Goal: Transaction & Acquisition: Purchase product/service

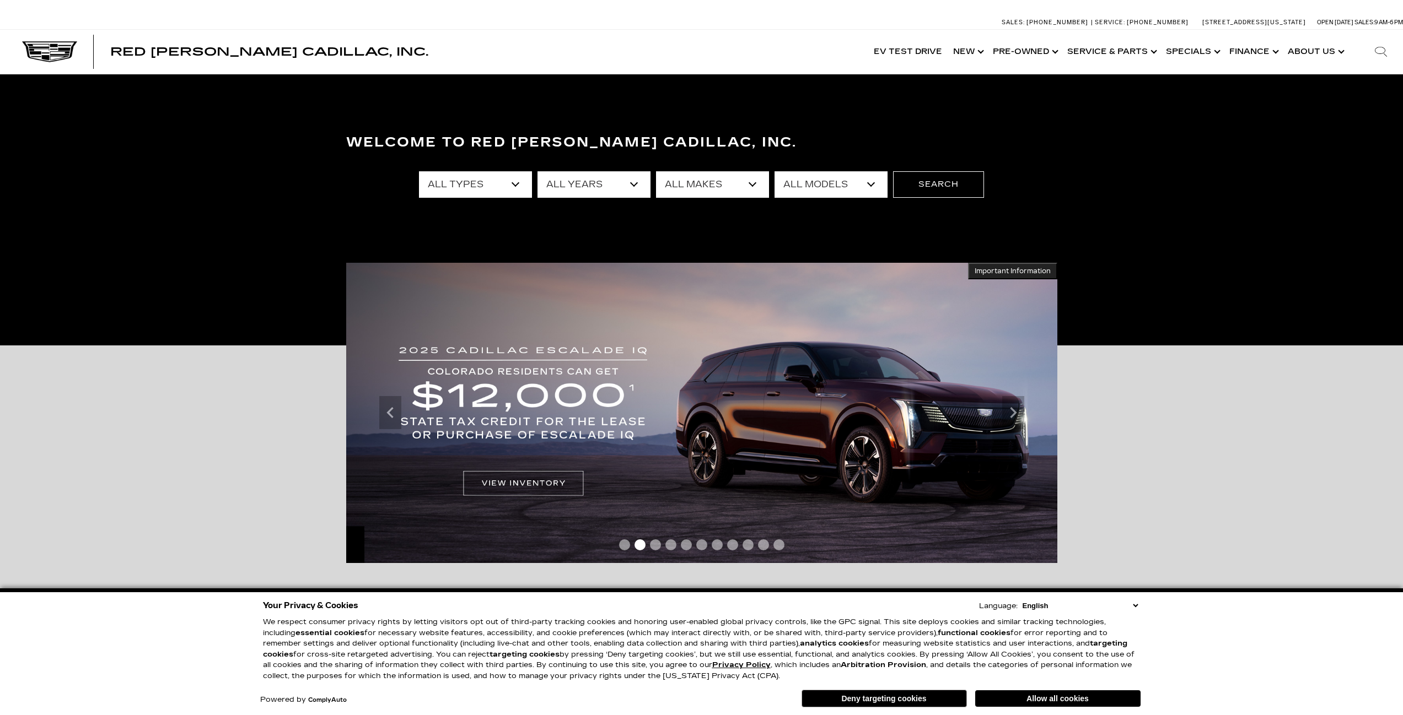
select select "New"
click at [419, 171] on select "All Types New Used Certified Used Demo" at bounding box center [475, 184] width 113 height 26
click at [646, 195] on select "All Years 2026 2025 2024" at bounding box center [593, 184] width 113 height 26
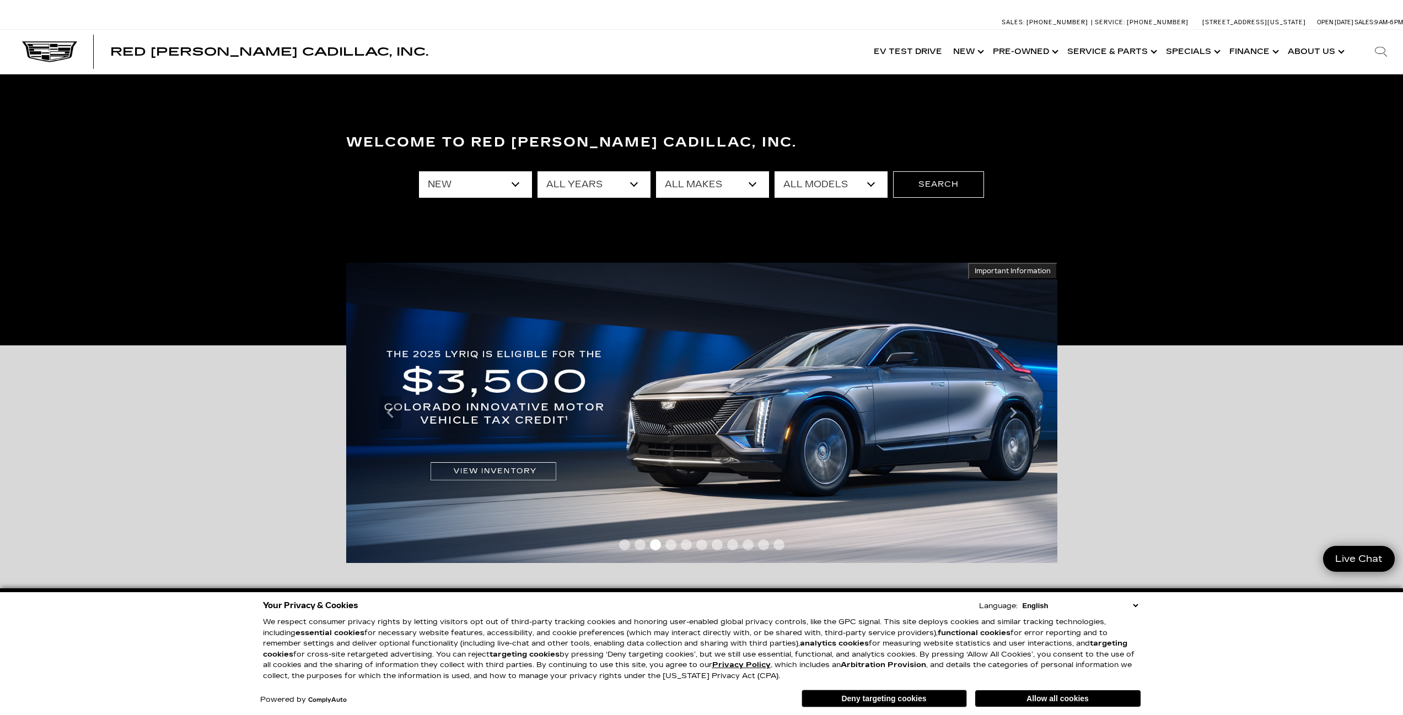
select select "2025"
click at [537, 171] on select "All Years 2026 2025 2024" at bounding box center [593, 184] width 113 height 26
click at [742, 193] on select "All Makes Cadillac" at bounding box center [712, 184] width 113 height 26
drag, startPoint x: 731, startPoint y: 194, endPoint x: 725, endPoint y: 197, distance: 6.9
click at [731, 194] on select "All Makes Cadillac" at bounding box center [712, 184] width 113 height 26
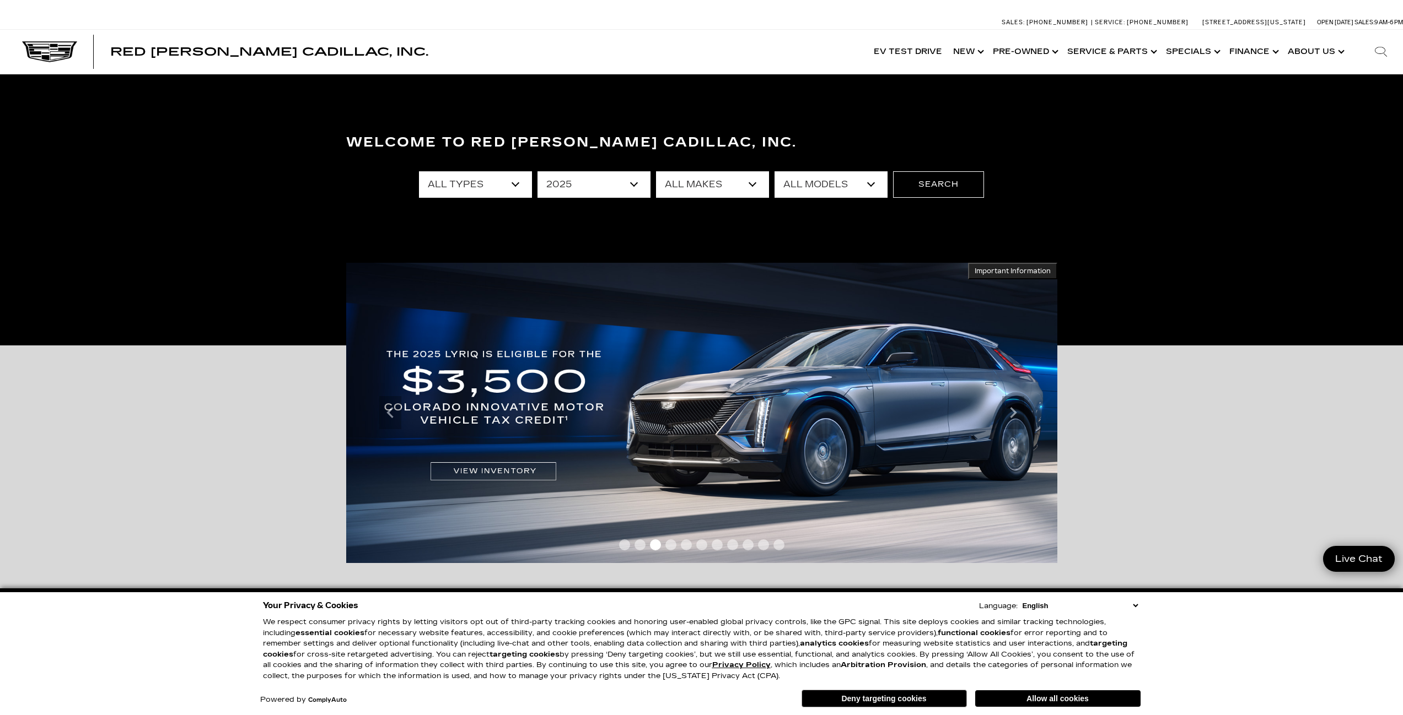
select select "Cadillac"
click at [656, 171] on select "All Makes Cadillac" at bounding box center [712, 184] width 113 height 26
click at [813, 185] on select "All Models CT4 Escalade Escalade ESV ESCALADE IQ LYRIQ OPTIQ XT5 XT6" at bounding box center [830, 184] width 113 height 26
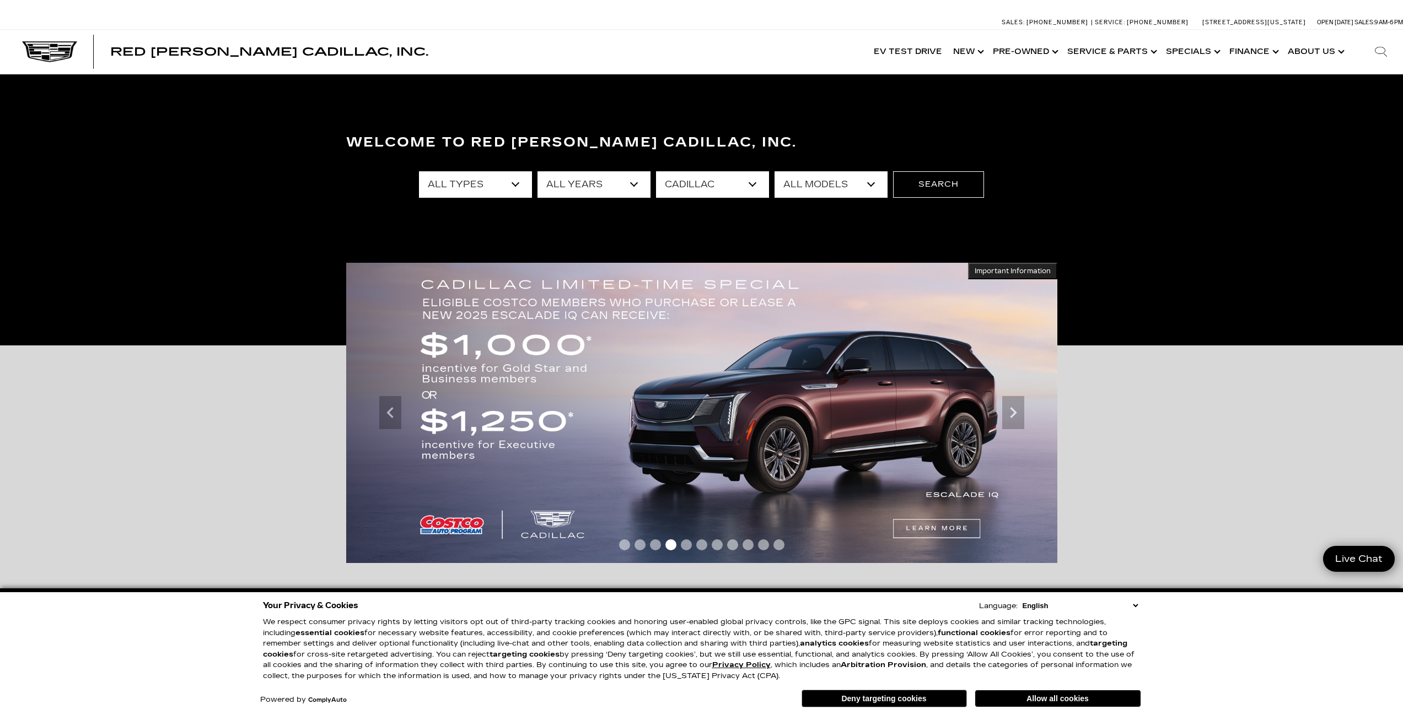
select select "Escalade ESV"
click at [774, 171] on select "All Models CT4 Escalade Escalade ESV ESCALADE IQ LYRIQ OPTIQ XT5 XT6" at bounding box center [830, 184] width 113 height 26
click at [930, 182] on button "Search" at bounding box center [938, 184] width 91 height 26
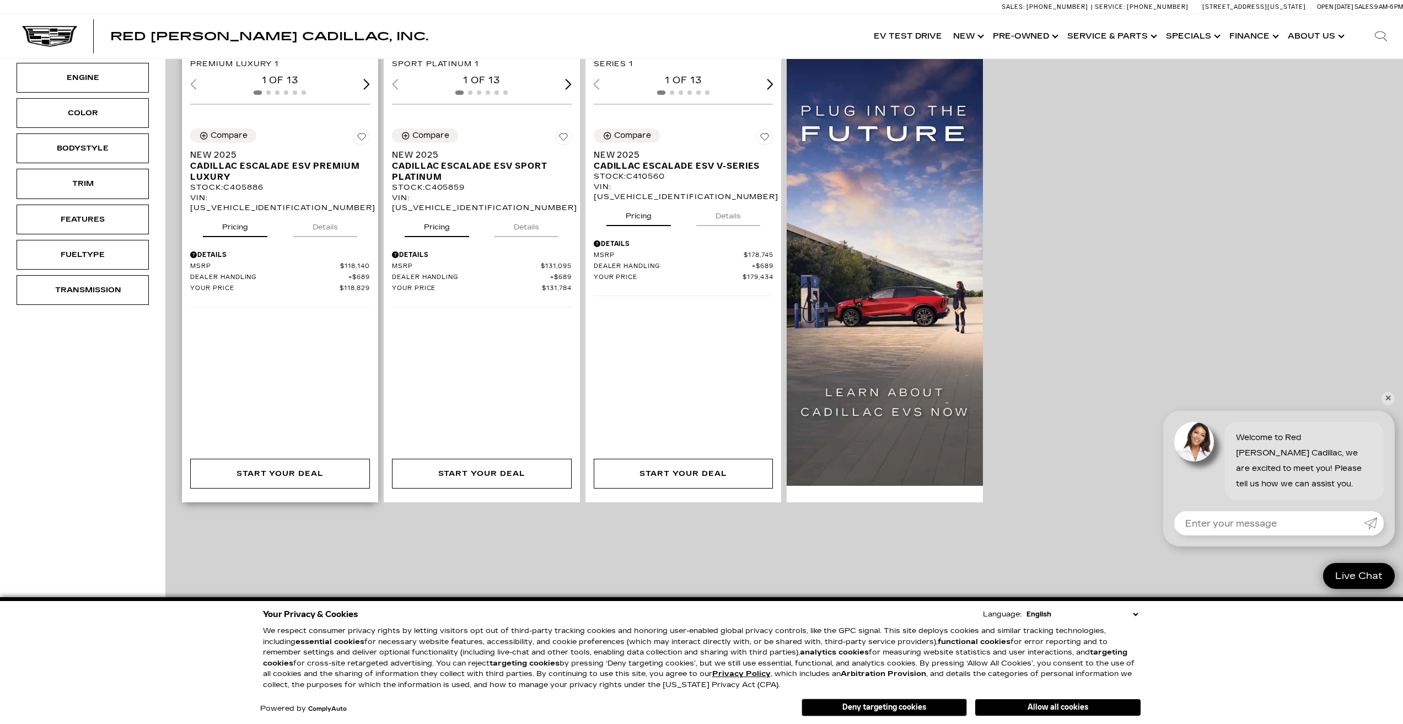
scroll to position [220, 0]
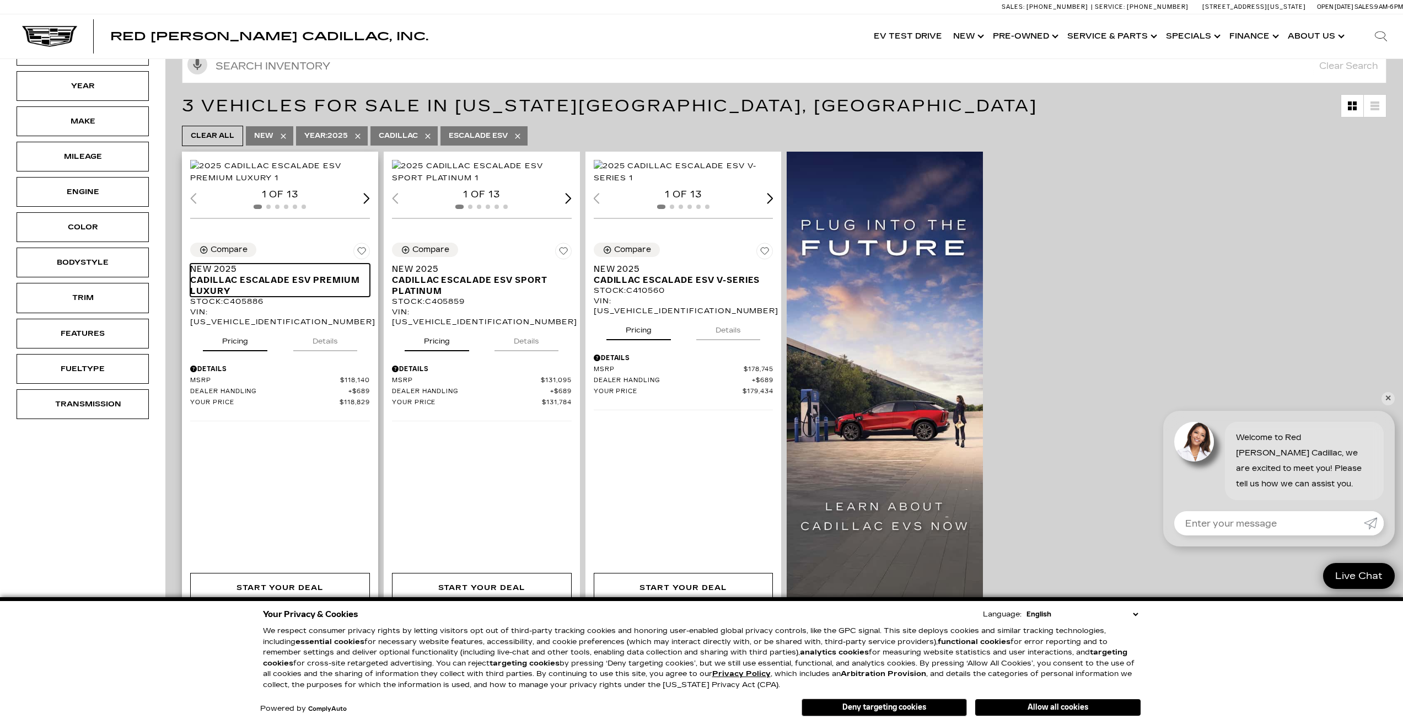
click at [316, 297] on span "Cadillac Escalade ESV Premium Luxury" at bounding box center [275, 285] width 171 height 22
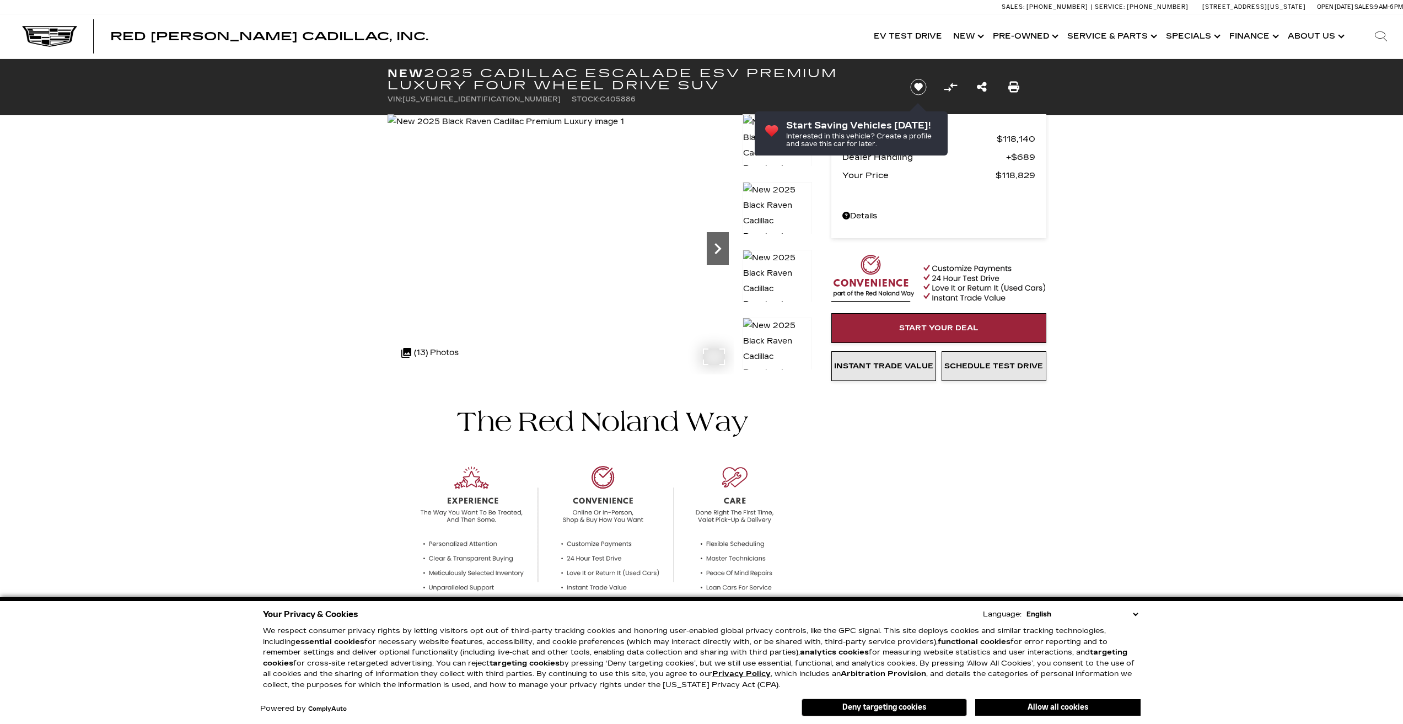
click at [720, 248] on icon "Next" at bounding box center [717, 248] width 7 height 11
click at [719, 252] on icon "Next" at bounding box center [718, 249] width 22 height 22
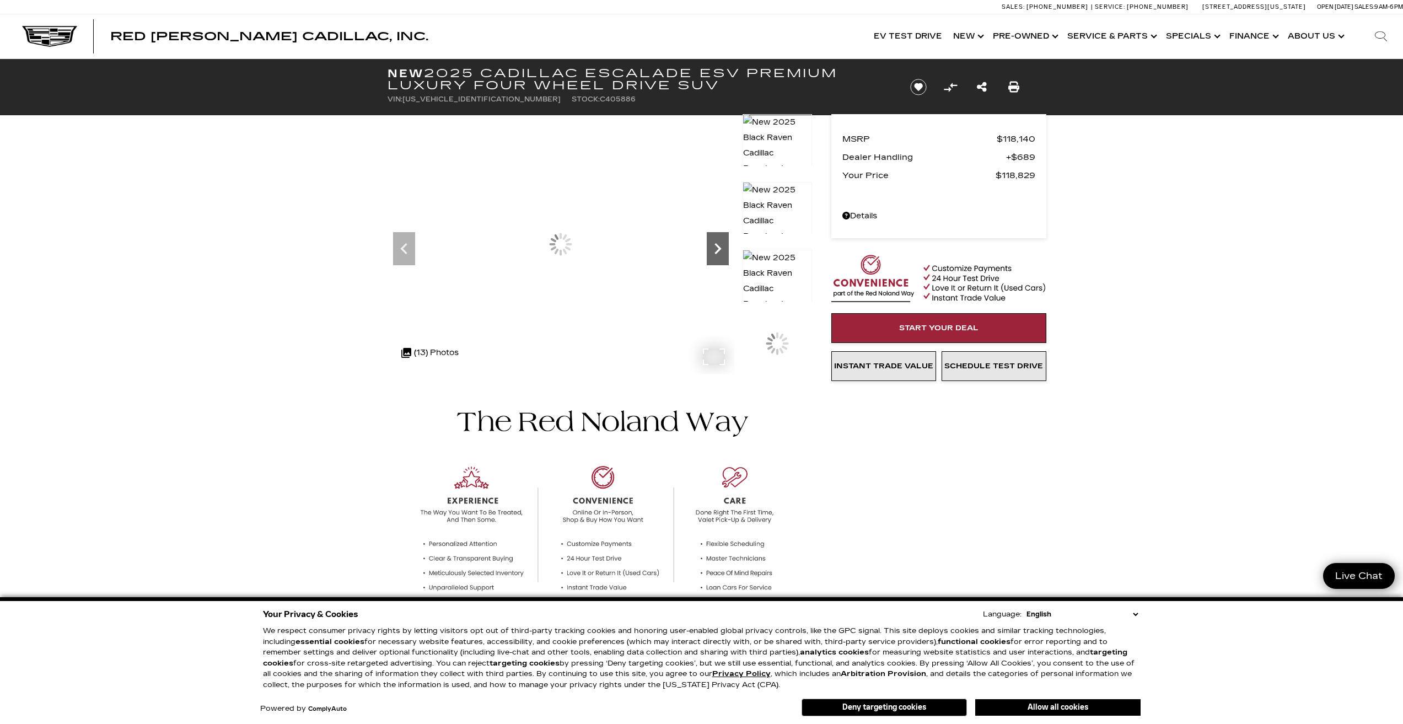
click at [719, 252] on icon "Next" at bounding box center [718, 249] width 22 height 22
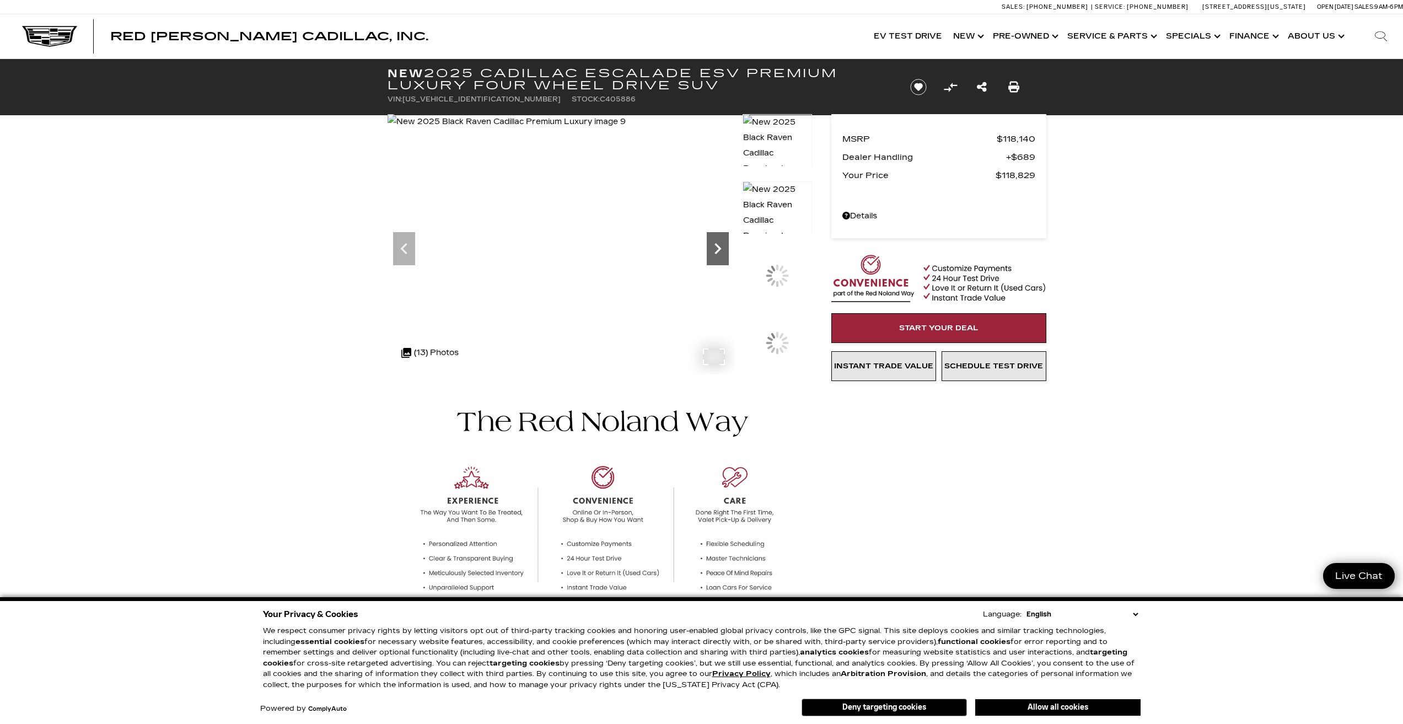
click at [719, 252] on icon "Next" at bounding box center [718, 249] width 22 height 22
click at [718, 253] on icon "Next" at bounding box center [718, 249] width 22 height 22
click at [717, 254] on icon "Next" at bounding box center [718, 249] width 22 height 22
click at [716, 254] on icon "Next" at bounding box center [718, 249] width 22 height 22
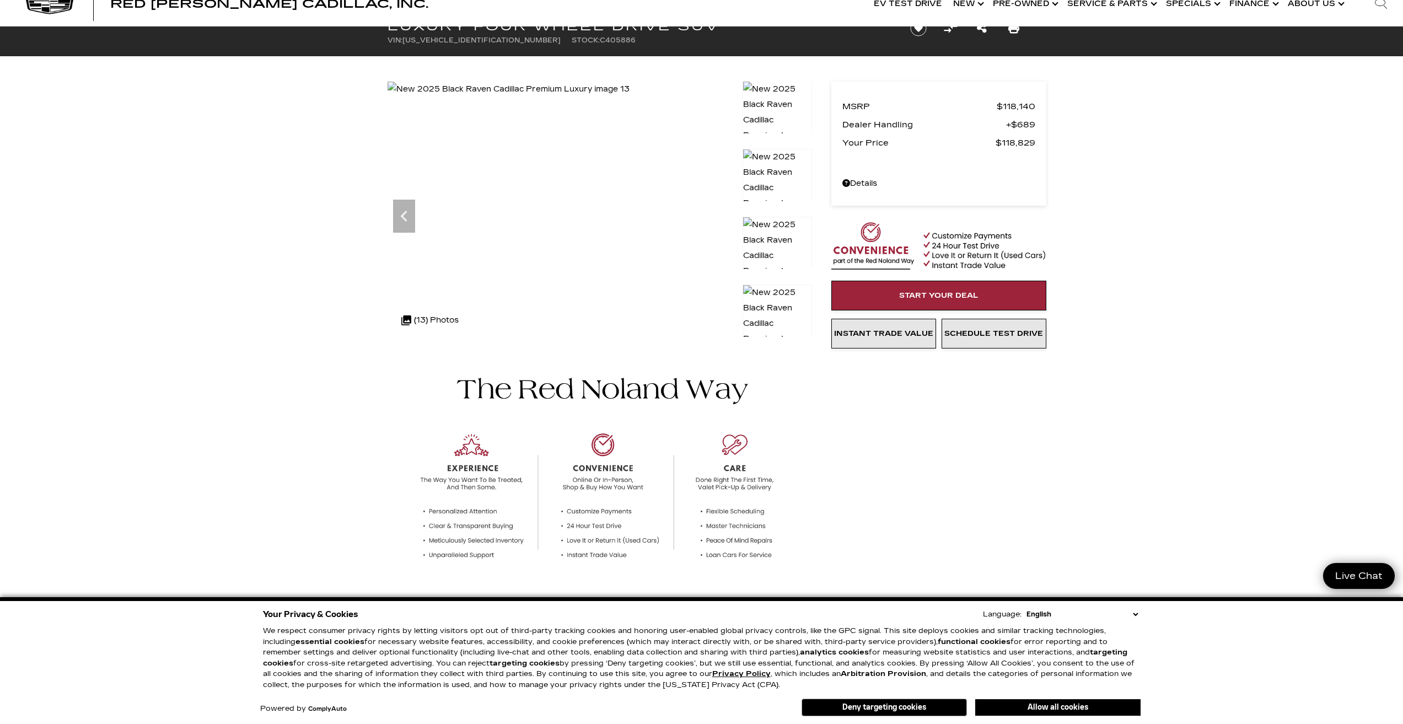
scroll to position [110, 0]
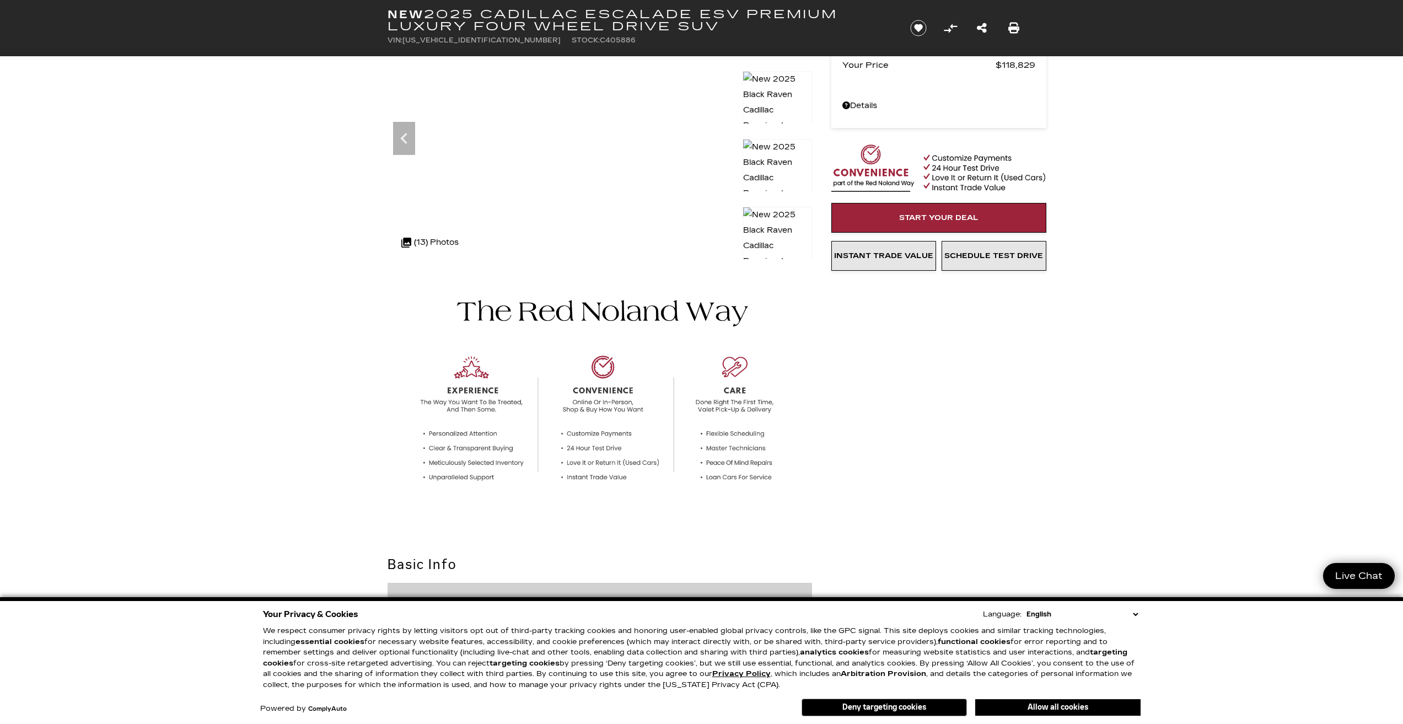
click at [771, 231] on img at bounding box center [776, 246] width 69 height 78
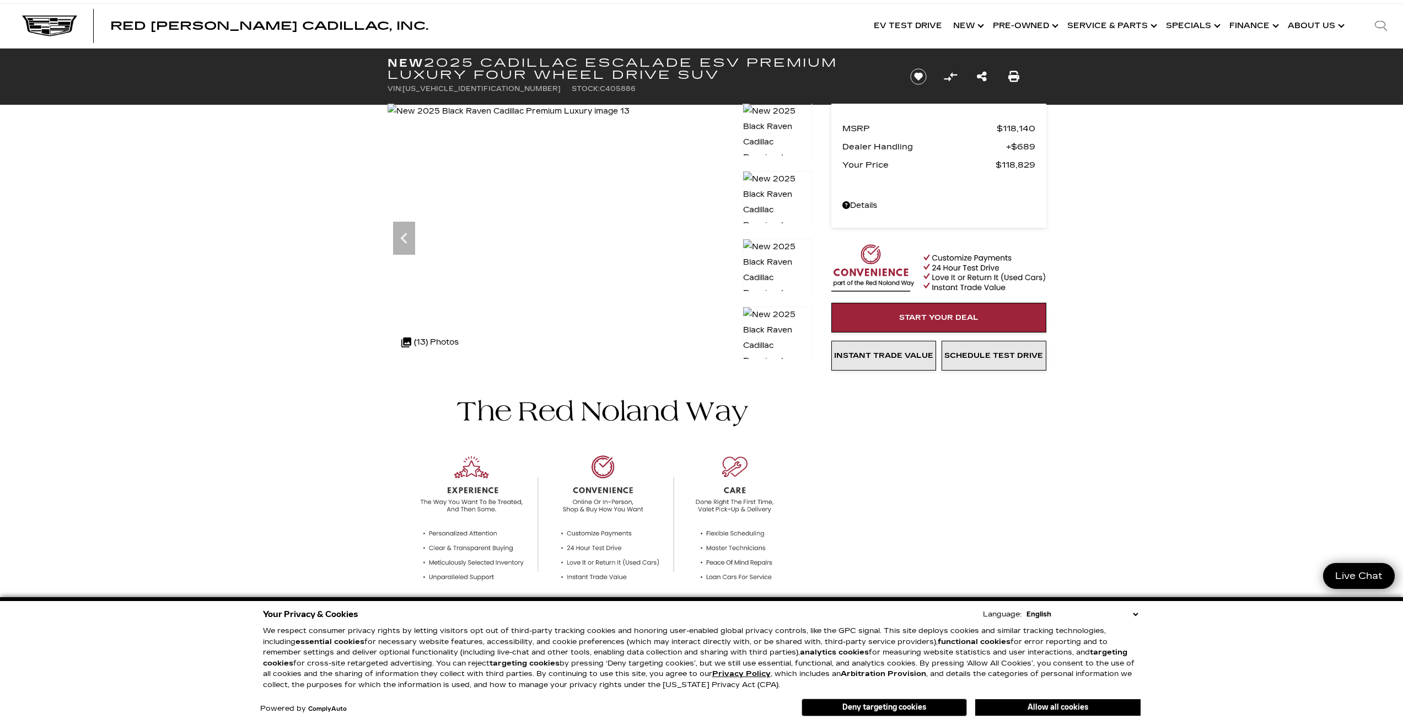
scroll to position [0, 0]
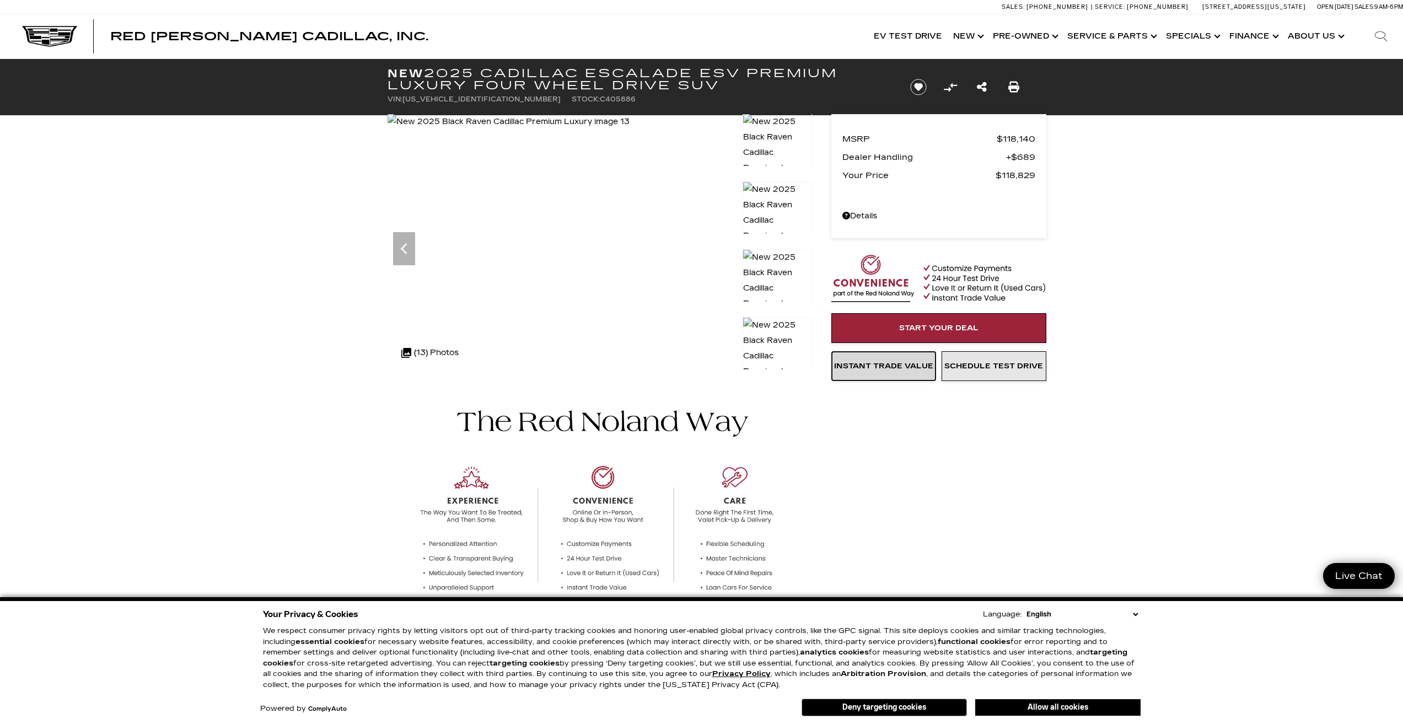
click at [875, 369] on span "Instant Trade Value" at bounding box center [883, 366] width 99 height 9
